Goal: Information Seeking & Learning: Learn about a topic

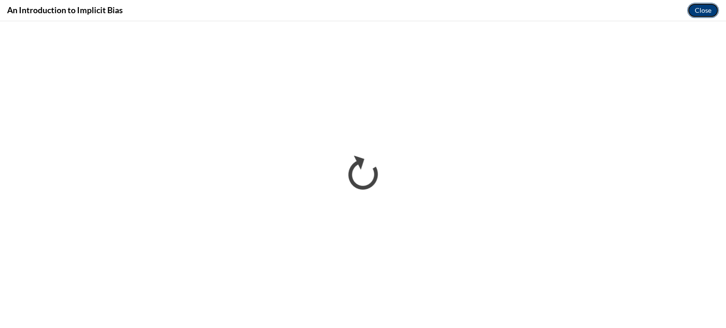
click at [705, 9] on button "Close" at bounding box center [703, 10] width 32 height 15
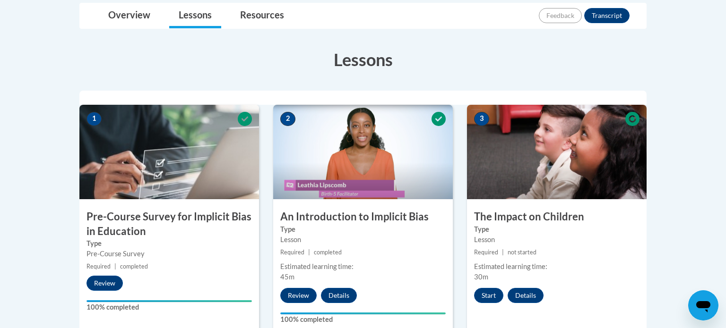
click at [708, 121] on body "This site uses cookies to help improve your learning experience. By continuing …" at bounding box center [363, 283] width 726 height 1021
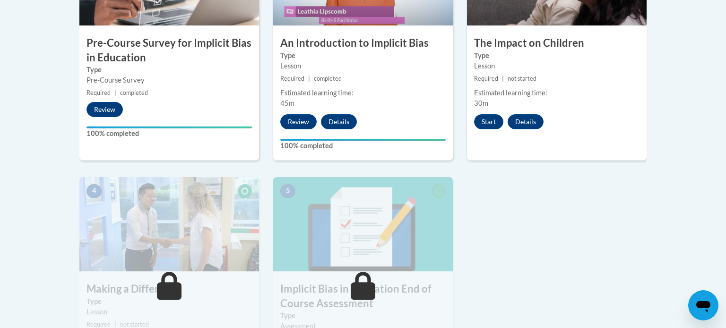
scroll to position [416, 0]
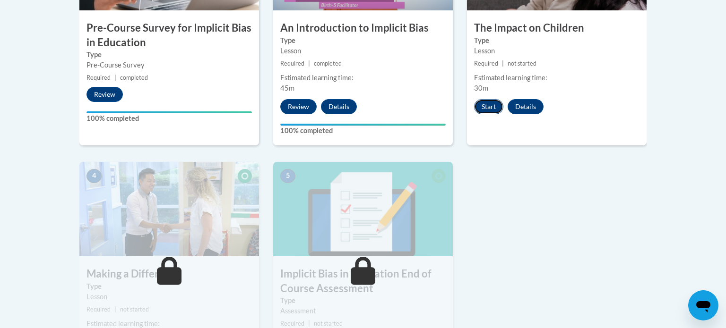
click at [478, 106] on button "Start" at bounding box center [488, 106] width 29 height 15
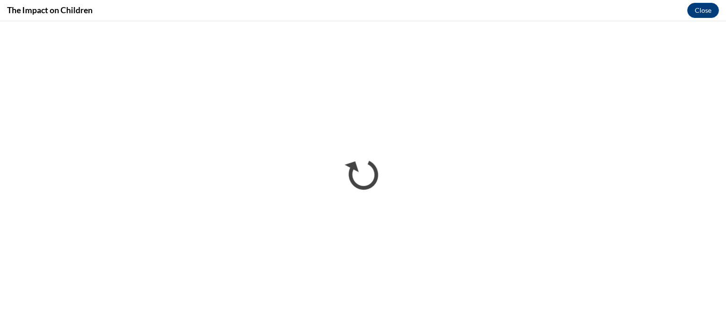
scroll to position [0, 0]
